Goal: Task Accomplishment & Management: Manage account settings

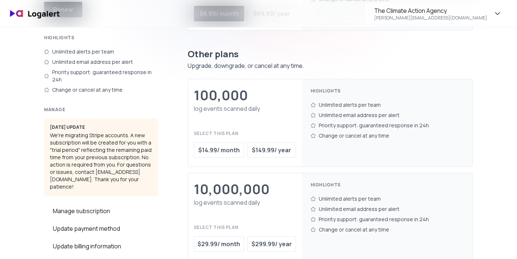
scroll to position [180, 0]
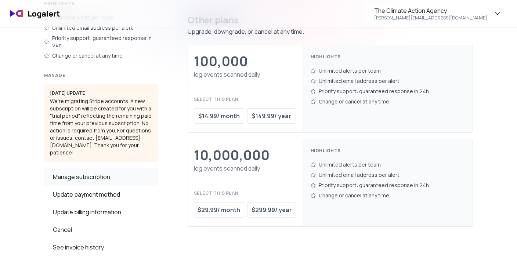
click at [91, 168] on div "Manage subscription" at bounding box center [101, 177] width 114 height 18
click at [88, 239] on div "See invoice history" at bounding box center [101, 248] width 114 height 18
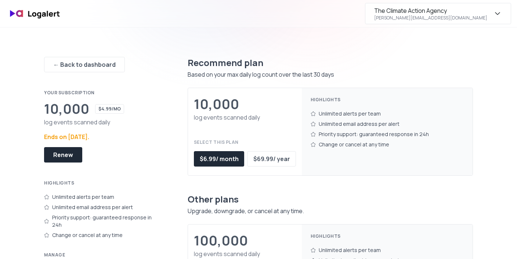
click at [499, 12] on icon "button" at bounding box center [497, 13] width 9 height 9
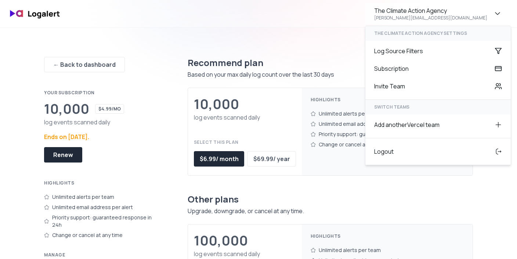
click at [340, 28] on div "← Back to dashboard Your subscription 10,000 $4.99/mo log events scanned daily …" at bounding box center [258, 241] width 429 height 426
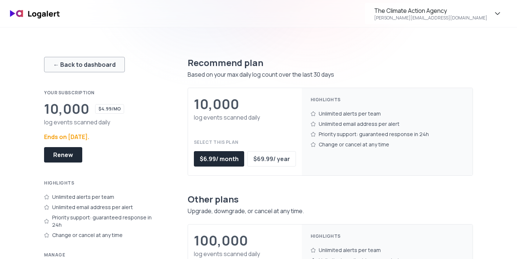
click at [103, 62] on div "← Back to dashboard" at bounding box center [84, 64] width 62 height 9
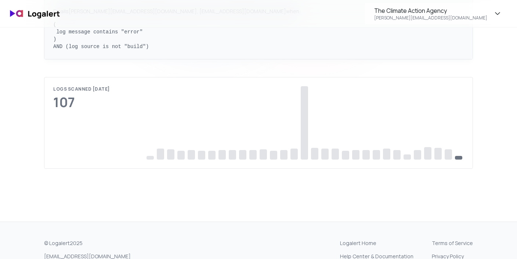
scroll to position [394, 0]
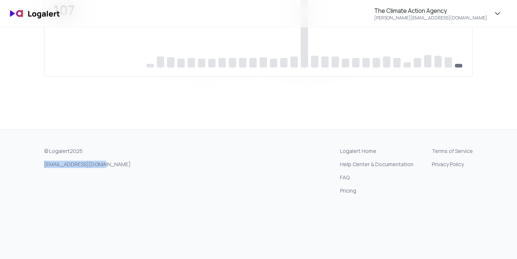
drag, startPoint x: 65, startPoint y: 173, endPoint x: 43, endPoint y: 164, distance: 23.7
click at [43, 164] on div "© Logalert 2025 [EMAIL_ADDRESS][DOMAIN_NAME] Logalert Home Help Center & Docume…" at bounding box center [258, 171] width 517 height 82
copy link "[EMAIL_ADDRESS][DOMAIN_NAME]"
